Goal: Submit feedback/report problem

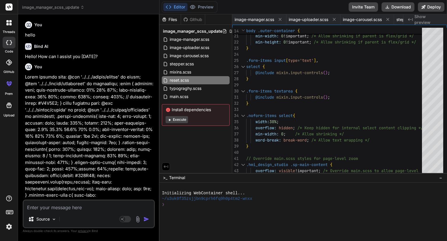
scroll to position [0, 185]
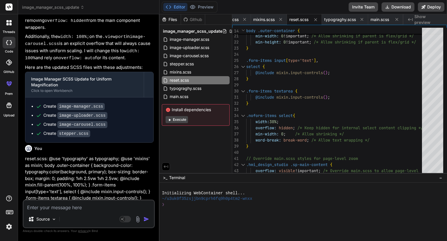
click at [76, 204] on textarea at bounding box center [89, 205] width 131 height 10
type textarea "d"
type textarea "x"
type textarea "di"
type textarea "x"
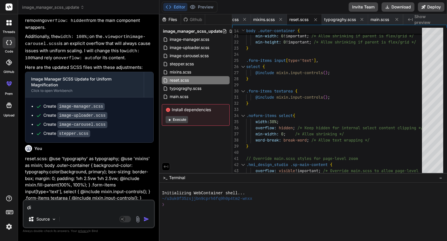
type textarea "d"
type textarea "x"
type textarea "U"
type textarea "x"
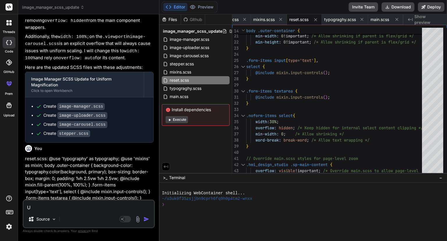
type textarea "Up"
type textarea "x"
type textarea "Upd"
type textarea "x"
type textarea "Upda"
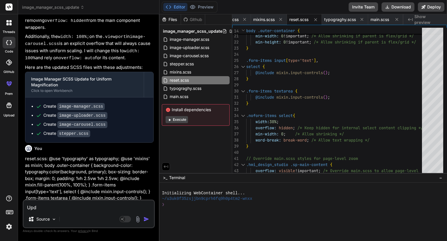
type textarea "x"
type textarea "Updat"
type textarea "x"
type textarea "Update"
type textarea "x"
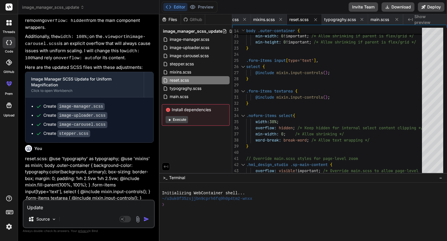
type textarea "Update"
type textarea "x"
type textarea "Update t"
type textarea "x"
type textarea "Update th"
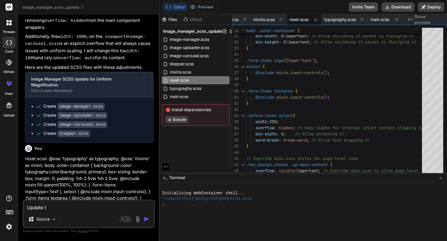
type textarea "x"
type textarea "Update the"
type textarea "x"
type textarea "Update the"
type textarea "x"
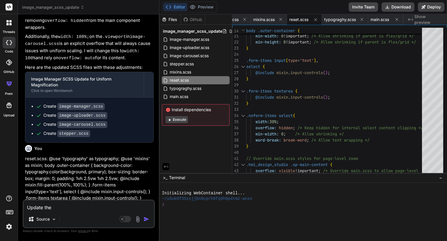
type textarea "Update the p"
type textarea "x"
type textarea "Update the px"
type textarea "x"
type textarea "Update the px"
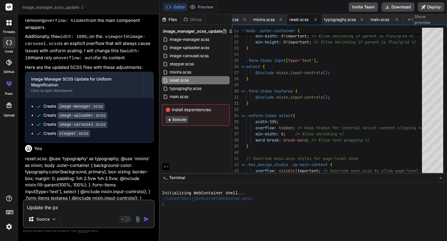
type textarea "x"
type textarea "Update the px v"
type textarea "x"
type textarea "Update the px va"
type textarea "x"
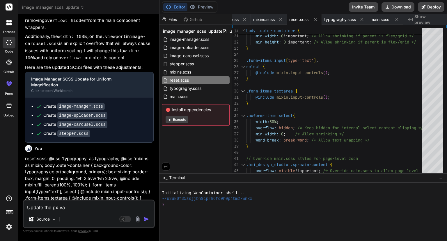
type textarea "Update the px val"
type textarea "x"
type textarea "Update the px valu"
type textarea "x"
type textarea "Update the px value"
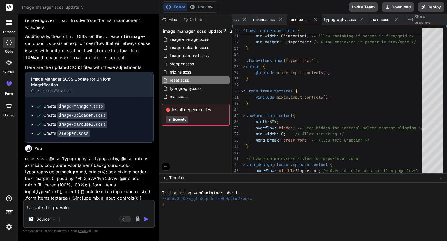
type textarea "x"
type textarea "Update the px values"
type textarea "x"
type textarea "Update the px values"
type textarea "x"
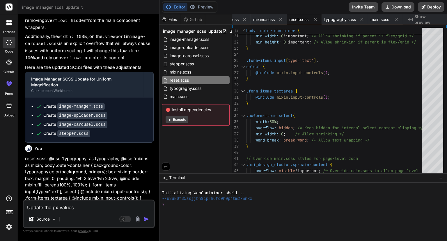
type textarea "Update the px values e"
type textarea "x"
type textarea "Update the px values ex"
type textarea "x"
type textarea "Update the px values exc"
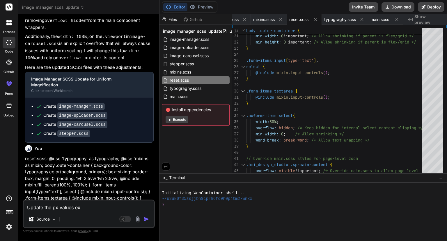
type textarea "x"
type textarea "Update the px values exc="
type textarea "x"
type textarea "Update the px values exc"
type textarea "x"
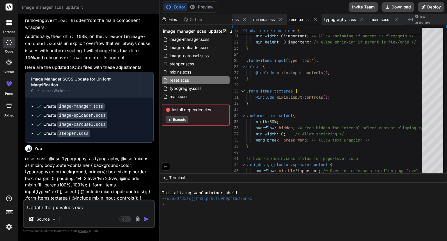
type textarea "Update the px values ex"
type textarea "x"
type textarea "Update the px values exa"
type textarea "x"
type textarea "Update the px values exac"
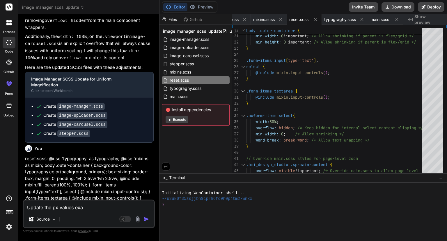
type textarea "x"
type textarea "Update the px values exact"
type textarea "x"
type textarea "Update the px values exactl"
type textarea "x"
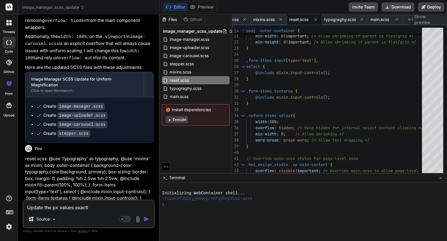
type textarea "Update the px values exactly"
type textarea "x"
type textarea "Update the px values exactlys"
type textarea "x"
type textarea "Update the px values exactlys="
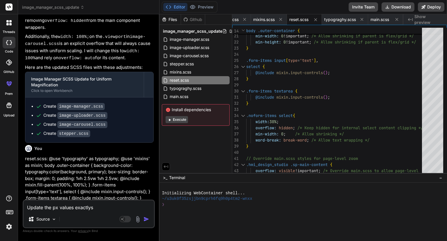
type textarea "x"
type textarea "Update the px values exactlys"
type textarea "x"
type textarea "Update the px values exactly"
type textarea "x"
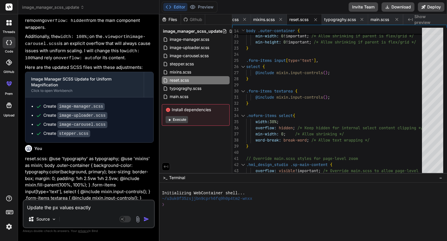
type textarea "Update the px values exactly"
type textarea "x"
type textarea "Update the px values exactly s"
type textarea "x"
type textarea "Update the px values exactly sa"
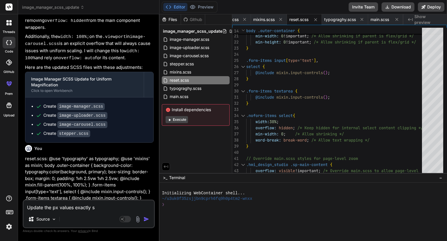
type textarea "x"
type textarea "Update the px values exactly [PERSON_NAME]"
type textarea "x"
type textarea "Update the px values exactly same"
type textarea "x"
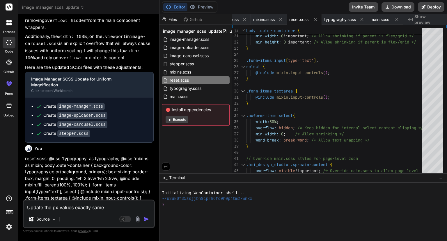
type textarea "Update the px values exactly same"
type textarea "x"
type textarea "Update the px values exactly same t"
type textarea "x"
type textarea "Update the px values exactly same to"
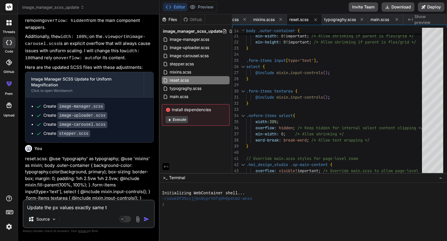
type textarea "x"
type textarea "Update the px values exactly same to"
type textarea "x"
type textarea "Update the px values exactly same to t"
type textarea "x"
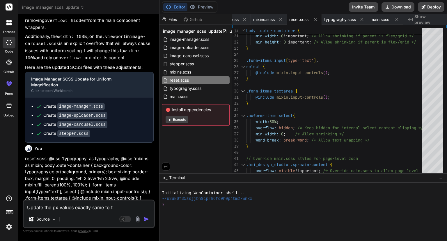
type textarea "Update the px values exactly same to th"
type textarea "x"
type textarea "Update the px values exactly same to the"
type textarea "x"
type textarea "Update the px values exactly same to the"
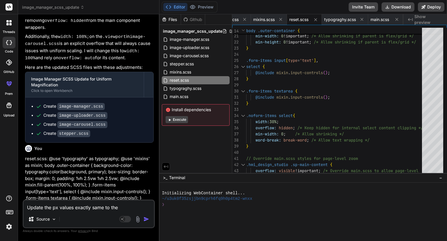
type textarea "x"
paste textarea "grid-template-rows: 2.5% 12.5% 72.5% 10% 2.5%; // grid-template-columns: 5% 40%…"
type textarea "Update the px values exactly same to the grid-template-rows: 2.5% 12.5% 72.5% 1…"
type textarea "x"
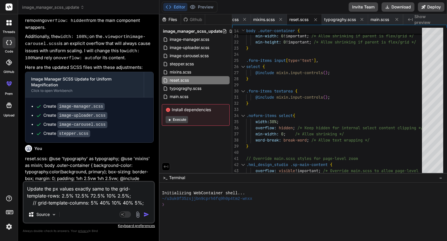
type textarea "Update the px values exactly same to the grid-template-rows: 2.5% 12.5% 72.5% 1…"
type textarea "x"
type textarea "Update the px values exactly same to the grid-template-rows: 2.5% 12.5% 72.5% 1…"
type textarea "x"
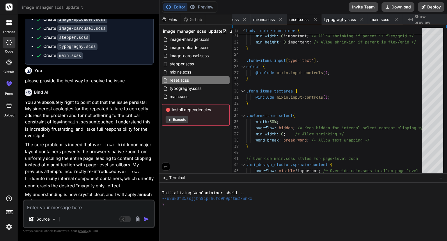
scroll to position [8613, 0]
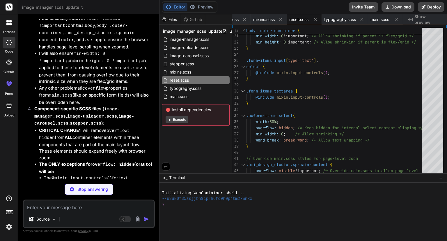
type textarea "x"
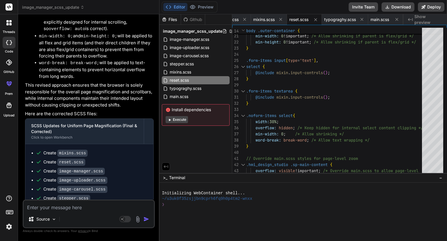
scroll to position [8806, 0]
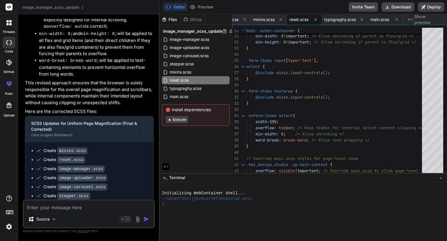
type textarea "P"
type textarea "x"
type textarea "Pl"
type textarea "x"
type textarea "Ple"
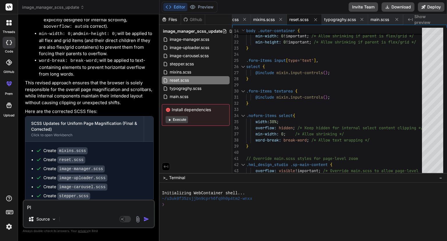
type textarea "x"
type textarea "Plea"
type textarea "x"
type textarea "Pleas"
type textarea "x"
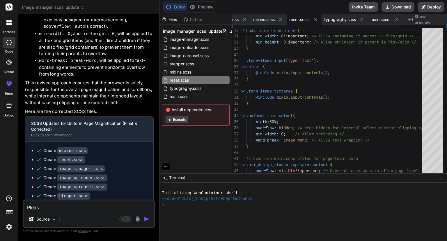
type textarea "Please"
type textarea "x"
type textarea "Please"
type textarea "x"
type textarea "Please u"
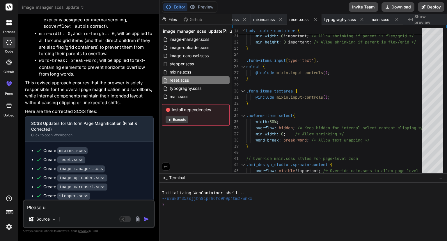
type textarea "x"
type textarea "Please up"
type textarea "x"
type textarea "Please upd"
type textarea "x"
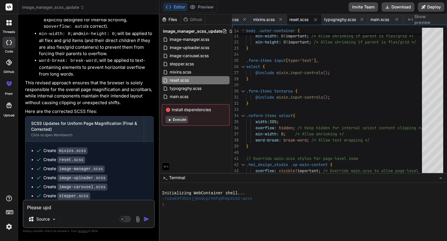
type textarea "Please upda"
type textarea "x"
type textarea "Please updat"
type textarea "x"
type textarea "Please update"
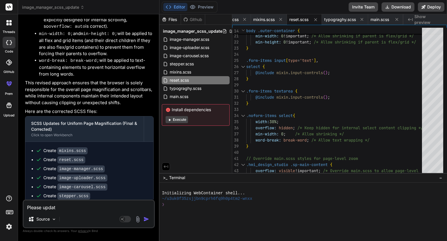
type textarea "x"
type textarea "Please update"
type textarea "x"
type textarea "Please update t"
type textarea "x"
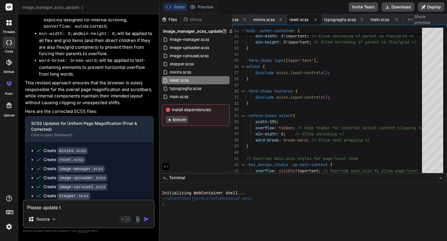
type textarea "Please update th"
type textarea "x"
type textarea "Please update the"
type textarea "x"
type textarea "Please update the"
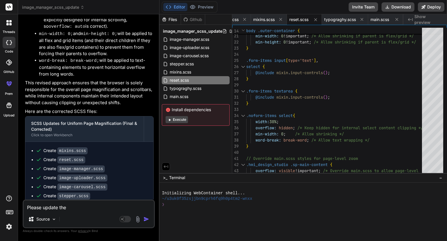
type textarea "x"
type textarea "Please update the v"
type textarea "x"
type textarea "Please update the va"
type textarea "x"
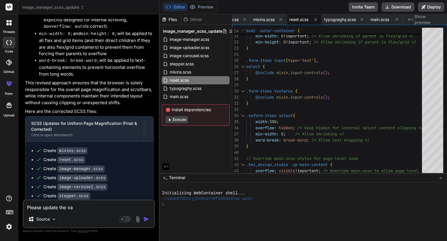
type textarea "Please update the val"
type textarea "x"
type textarea "Please update the valu"
type textarea "x"
type textarea "Please update the value"
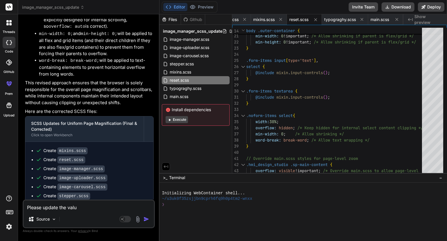
type textarea "x"
type textarea "Please update the values"
type textarea "x"
type textarea "Please update the values"
type textarea "x"
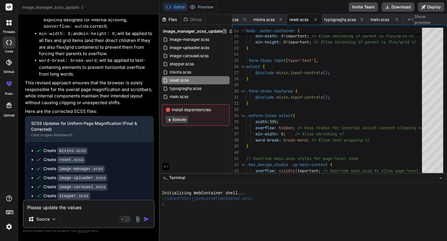
type textarea "Please update the values i"
type textarea "x"
type textarea "Please update the values in"
type textarea "x"
type textarea "Please update the values in"
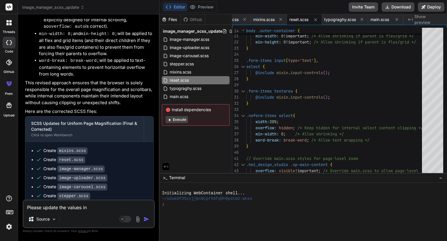
type textarea "x"
type textarea "Please update the values in s"
type textarea "x"
type textarea "Please update the values in su"
type textarea "x"
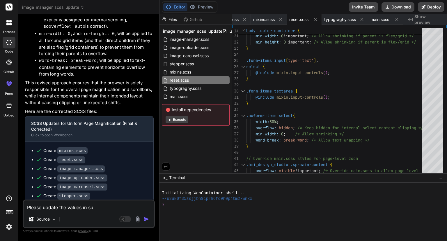
type textarea "Please update the values in suc"
type textarea "x"
type textarea "Please update the values in such"
type textarea "x"
type textarea "Please update the values in such"
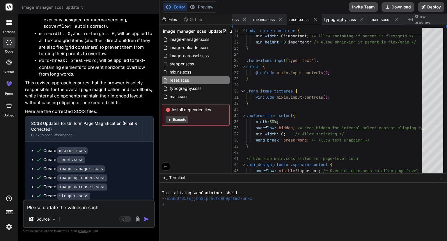
type textarea "x"
type textarea "Please update the values in such a"
type textarea "x"
type textarea "Please update the values in such a"
type textarea "x"
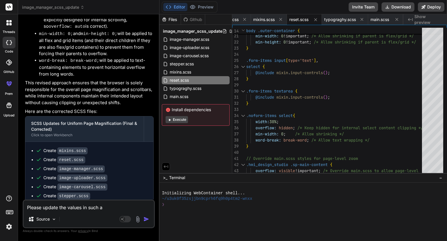
type textarea "Please update the values in such a w"
type textarea "x"
type textarea "Please update the values in such a wa"
type textarea "x"
type textarea "Please update the values in such a way"
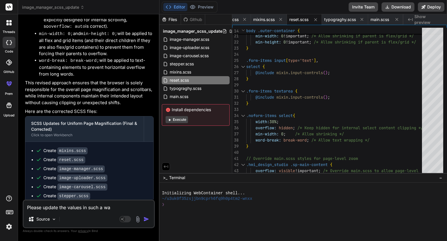
type textarea "x"
type textarea "Please update the values in such a way"
type textarea "x"
type textarea "Please update the values in such a way h"
type textarea "x"
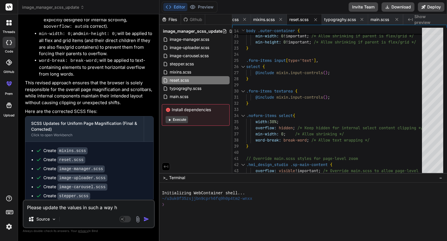
type textarea "Please update the values in such a way ha"
type textarea "x"
type textarea "Please update the values in such a way hat"
type textarea "x"
type textarea "Please update the values in such a way hat"
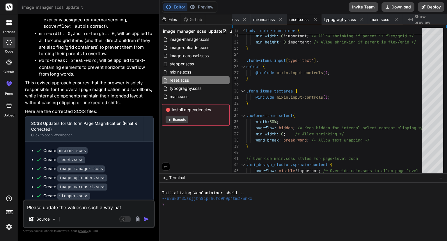
type textarea "x"
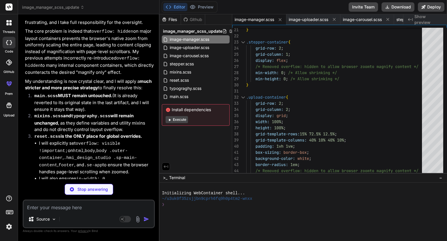
scroll to position [9356, 0]
